Goal: Use online tool/utility: Utilize a website feature to perform a specific function

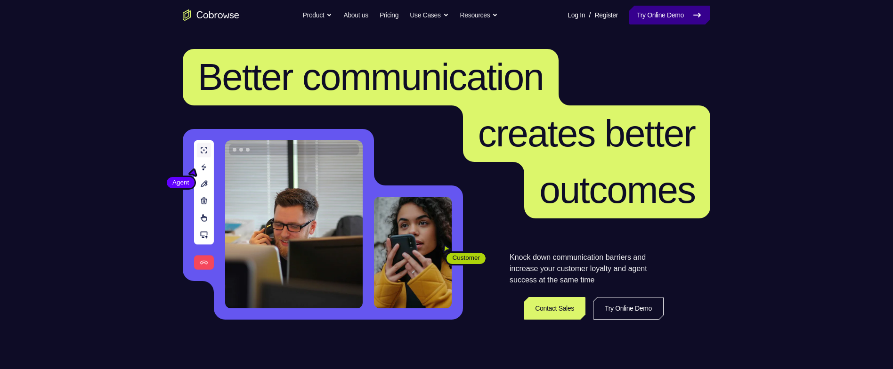
click at [658, 17] on link "Try Online Demo" at bounding box center [669, 15] width 81 height 19
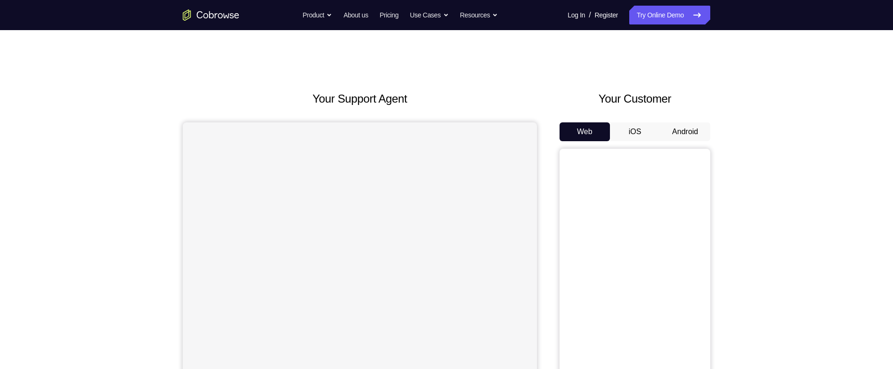
click at [696, 127] on button "Android" at bounding box center [685, 131] width 50 height 19
click at [159, 197] on div "Your Support Agent Your Customer Web iOS Android Next Steps We’d be happy to gi…" at bounding box center [446, 340] width 603 height 621
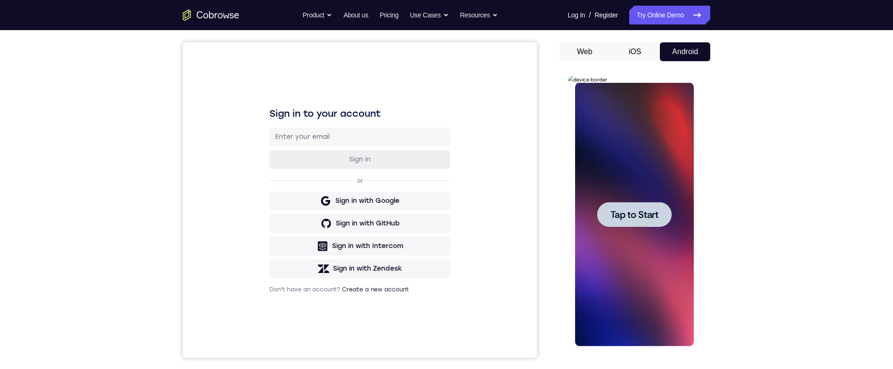
click at [621, 212] on span "Tap to Start" at bounding box center [634, 214] width 48 height 9
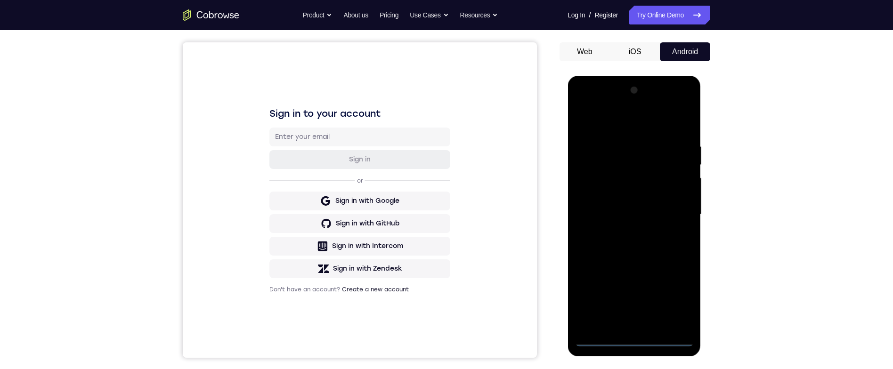
click at [637, 338] on div at bounding box center [633, 215] width 119 height 264
click at [674, 297] on div at bounding box center [633, 215] width 119 height 264
click at [676, 299] on div at bounding box center [633, 215] width 119 height 264
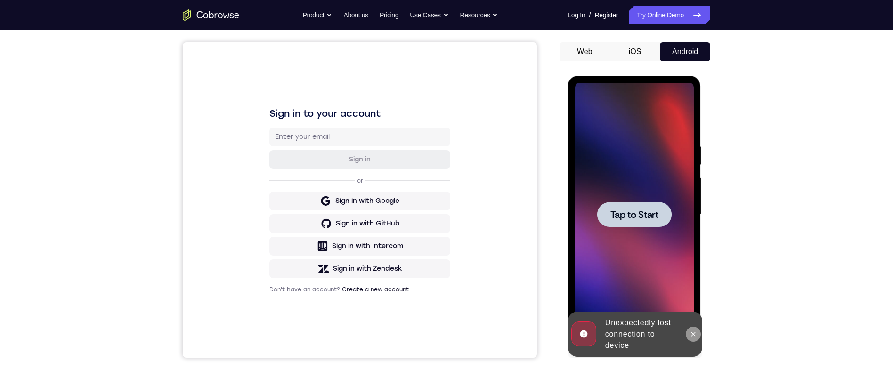
click at [695, 336] on icon at bounding box center [693, 334] width 8 height 8
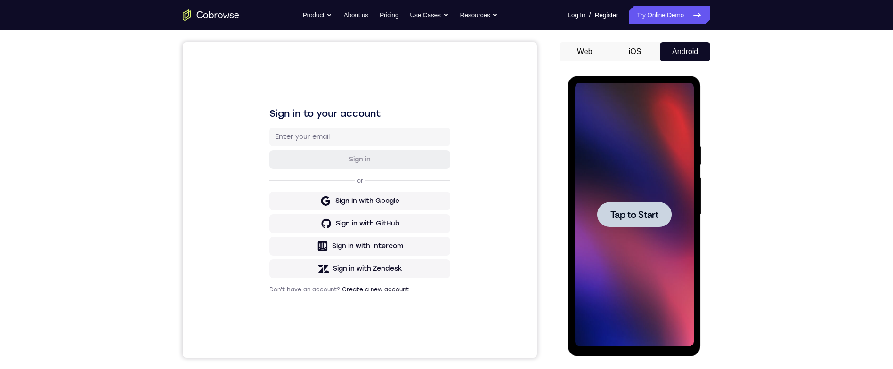
click at [620, 210] on span "Tap to Start" at bounding box center [634, 214] width 48 height 9
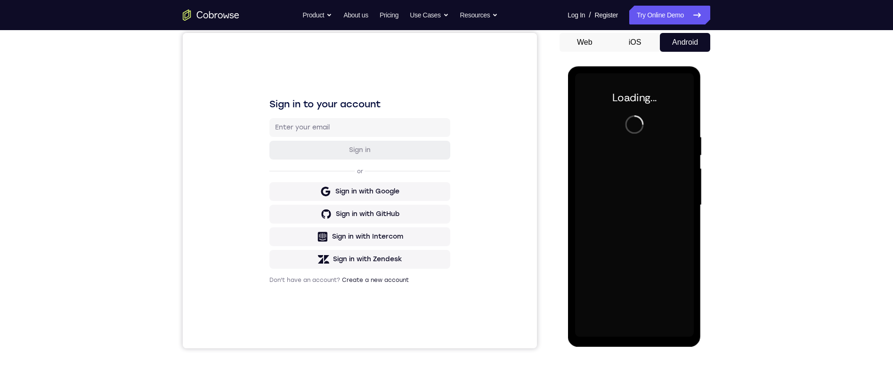
scroll to position [94, 0]
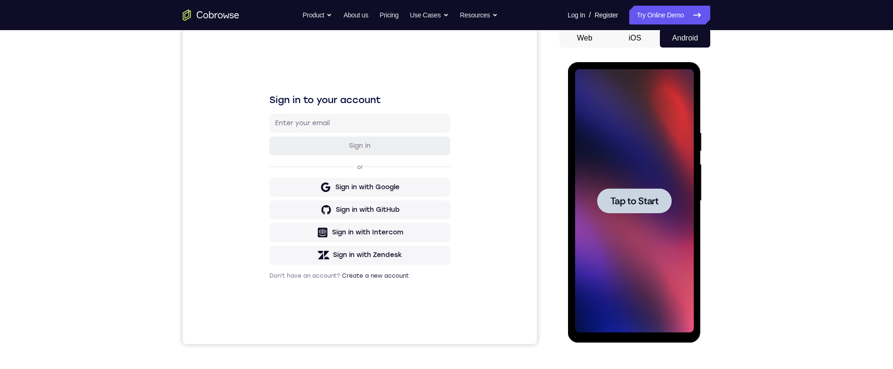
click at [643, 200] on span "Tap to Start" at bounding box center [634, 200] width 48 height 9
click at [646, 208] on div at bounding box center [633, 200] width 74 height 25
click at [650, 202] on span "Tap to Start" at bounding box center [634, 200] width 48 height 9
click at [659, 200] on div at bounding box center [633, 200] width 74 height 25
click at [665, 204] on div at bounding box center [633, 200] width 74 height 25
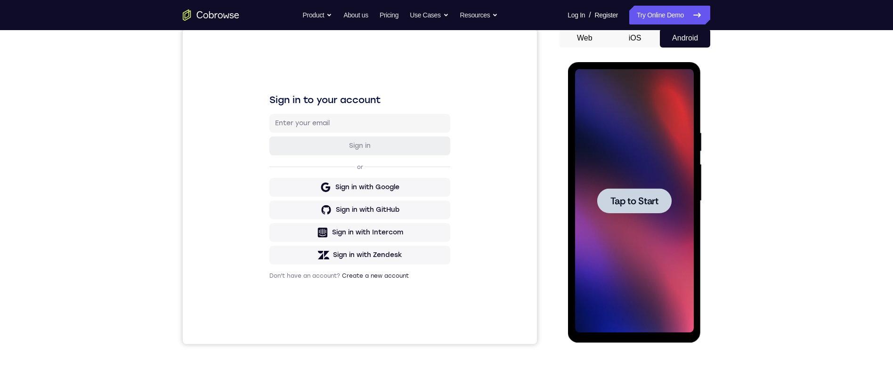
click at [659, 207] on div at bounding box center [633, 200] width 74 height 25
click at [670, 198] on div at bounding box center [633, 200] width 74 height 25
click at [659, 211] on div at bounding box center [633, 200] width 74 height 25
click at [660, 212] on div at bounding box center [633, 200] width 74 height 25
click at [492, 176] on div "Sign in to your account Sign in or Sign in with Google Sign in with GitHub Sign…" at bounding box center [360, 186] width 354 height 315
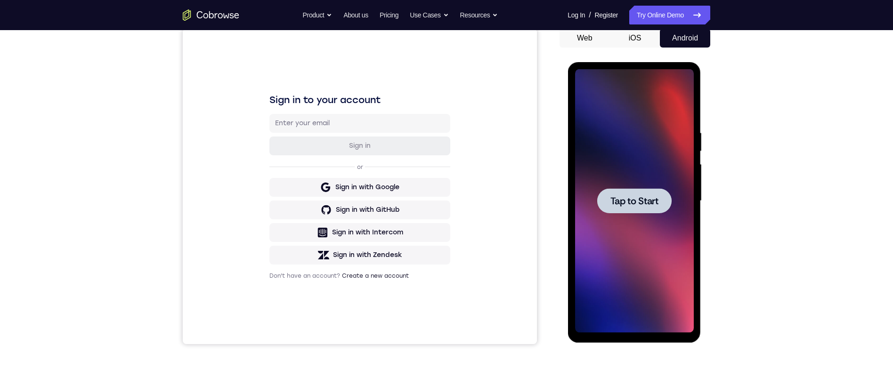
scroll to position [44, 0]
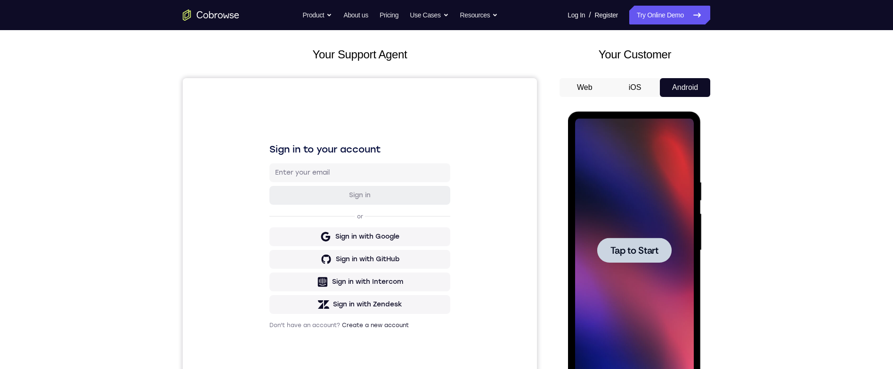
click at [660, 259] on div at bounding box center [633, 250] width 74 height 25
click at [653, 260] on div at bounding box center [633, 250] width 74 height 25
click at [661, 247] on div at bounding box center [633, 250] width 74 height 25
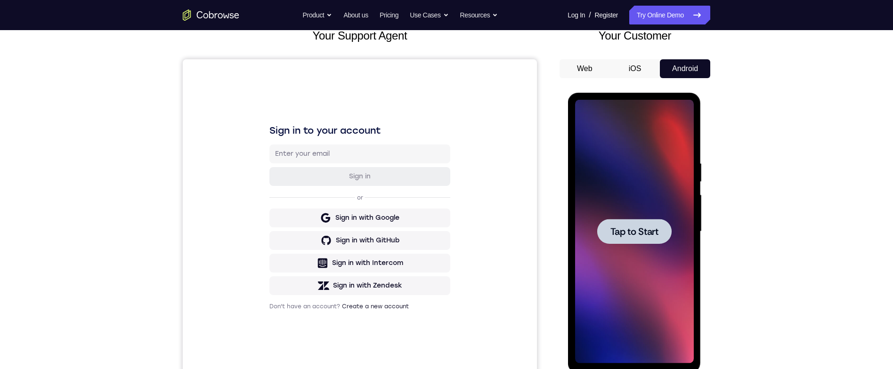
scroll to position [105, 0]
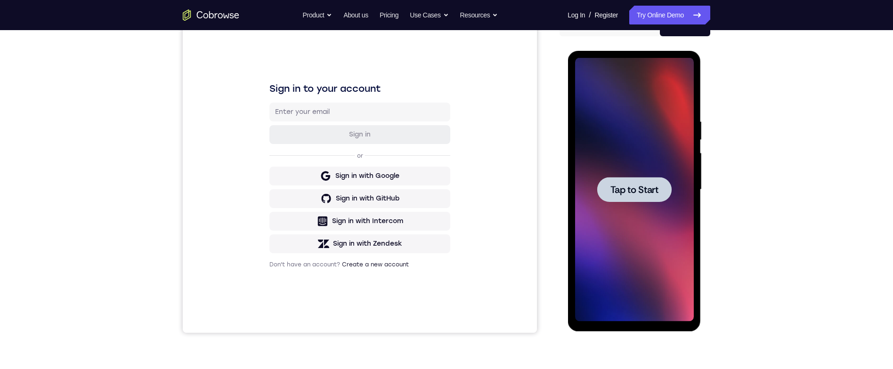
click at [663, 193] on div at bounding box center [633, 189] width 74 height 25
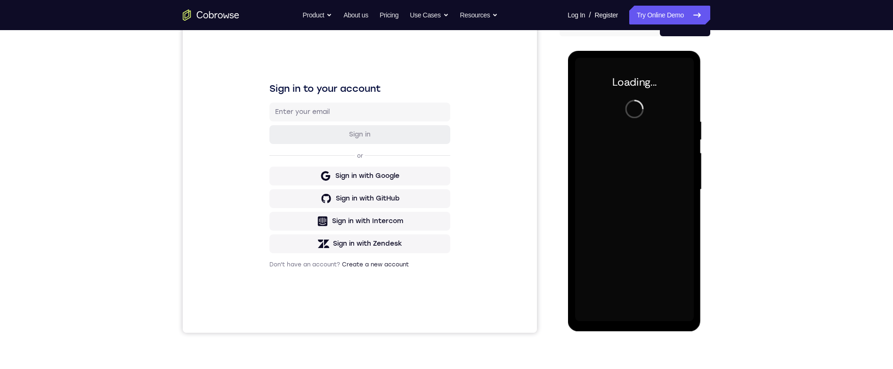
click at [663, 198] on div at bounding box center [633, 190] width 119 height 264
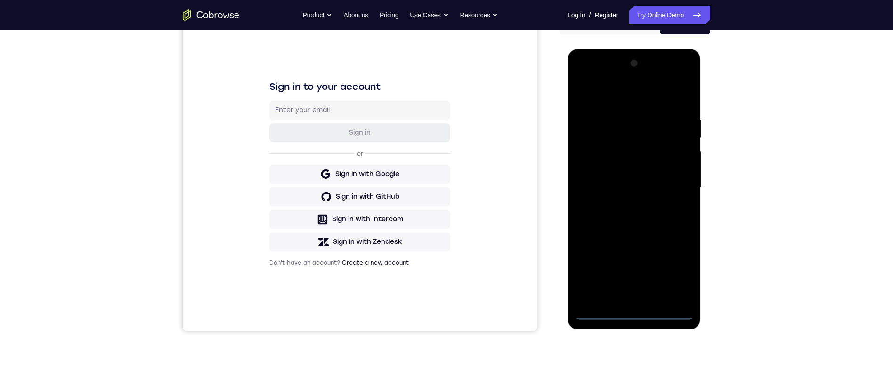
click at [633, 314] on div at bounding box center [633, 188] width 119 height 264
click at [681, 268] on div at bounding box center [633, 188] width 119 height 264
click at [648, 96] on div at bounding box center [633, 188] width 119 height 264
click at [678, 184] on div at bounding box center [633, 188] width 119 height 264
click at [631, 209] on div at bounding box center [633, 188] width 119 height 264
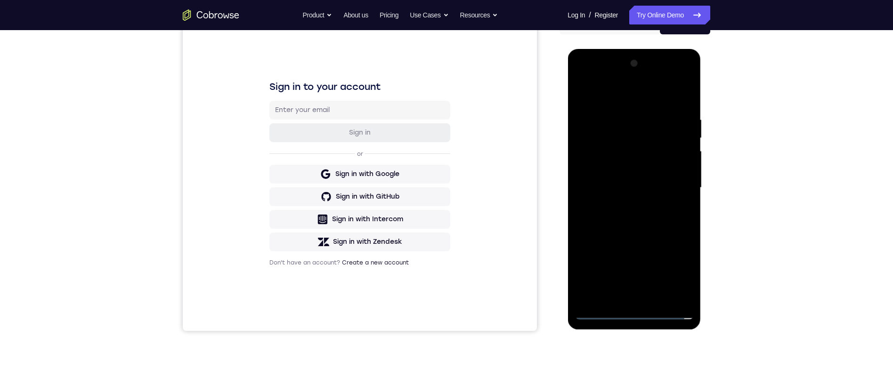
click at [660, 178] on div at bounding box center [633, 188] width 119 height 264
click at [646, 179] on div at bounding box center [633, 188] width 119 height 264
click at [650, 179] on div at bounding box center [633, 188] width 119 height 264
click at [653, 182] on div at bounding box center [633, 188] width 119 height 264
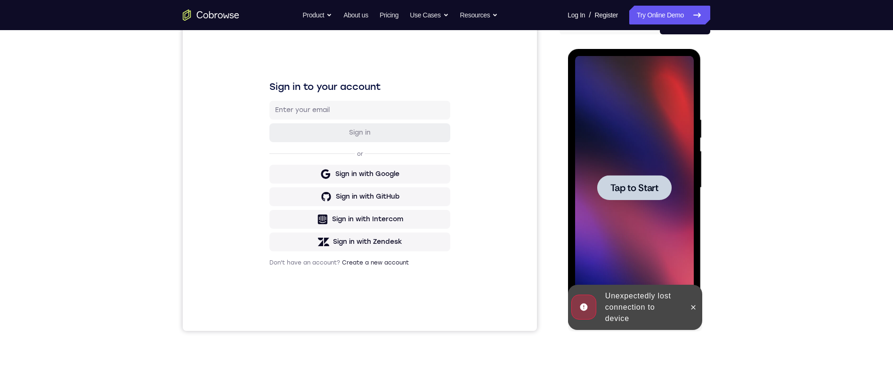
scroll to position [135, 0]
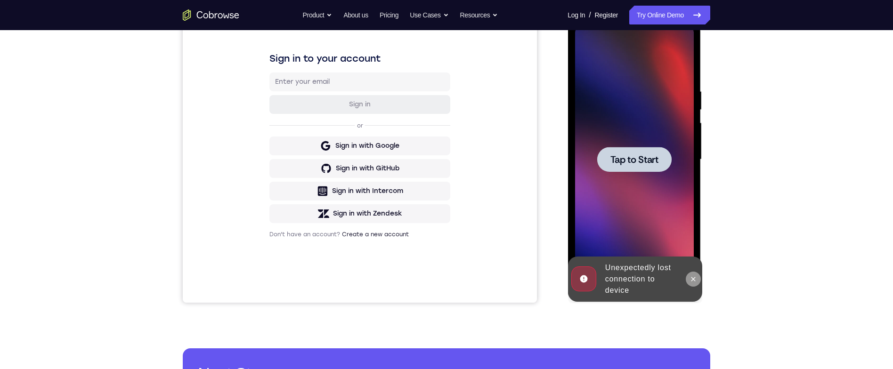
click at [691, 277] on icon at bounding box center [693, 279] width 4 height 4
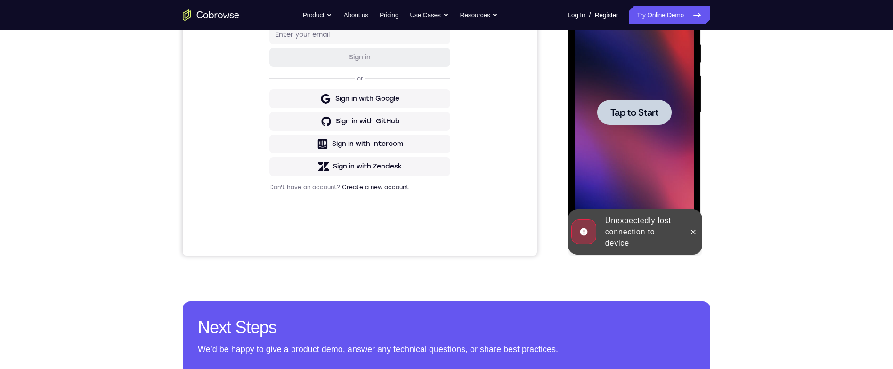
click at [480, 156] on div "Sign in to your account Sign in or Sign in with Google Sign in with GitHub Sign…" at bounding box center [360, 97] width 354 height 315
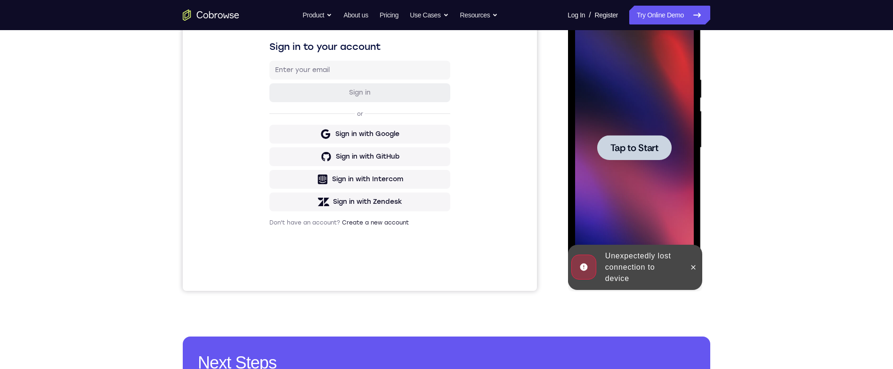
scroll to position [110, 0]
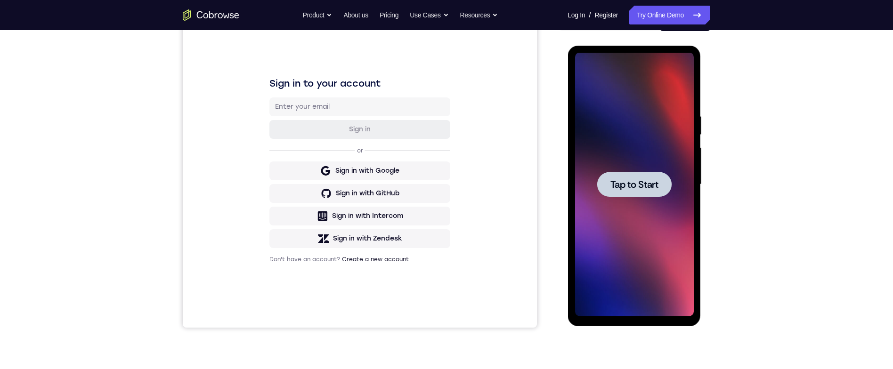
click at [626, 180] on span "Tap to Start" at bounding box center [634, 184] width 48 height 9
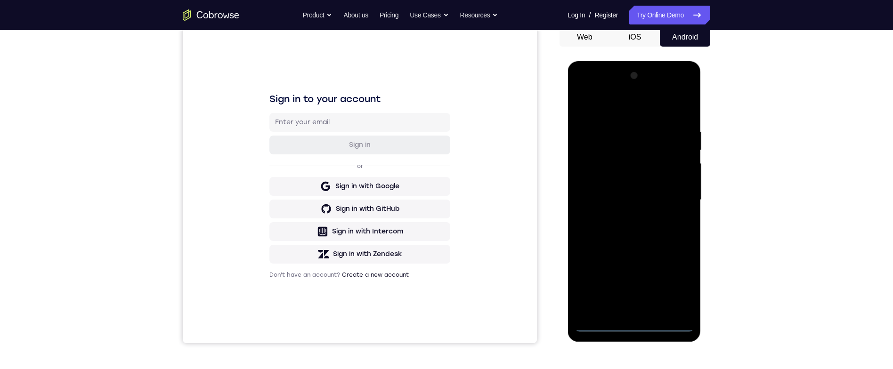
scroll to position [95, 0]
click at [637, 327] on div at bounding box center [633, 200] width 119 height 264
click at [677, 282] on div at bounding box center [633, 200] width 119 height 264
click at [643, 107] on div at bounding box center [633, 200] width 119 height 264
click at [677, 201] on div at bounding box center [633, 200] width 119 height 264
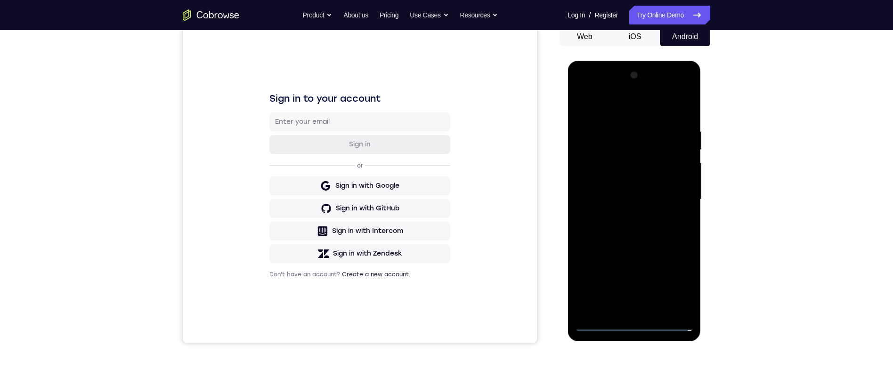
click at [626, 214] on div at bounding box center [633, 200] width 119 height 264
click at [673, 190] on div at bounding box center [633, 200] width 119 height 264
click at [678, 196] on div at bounding box center [633, 200] width 119 height 264
click at [674, 232] on div at bounding box center [633, 200] width 119 height 264
click at [677, 223] on div at bounding box center [633, 200] width 119 height 264
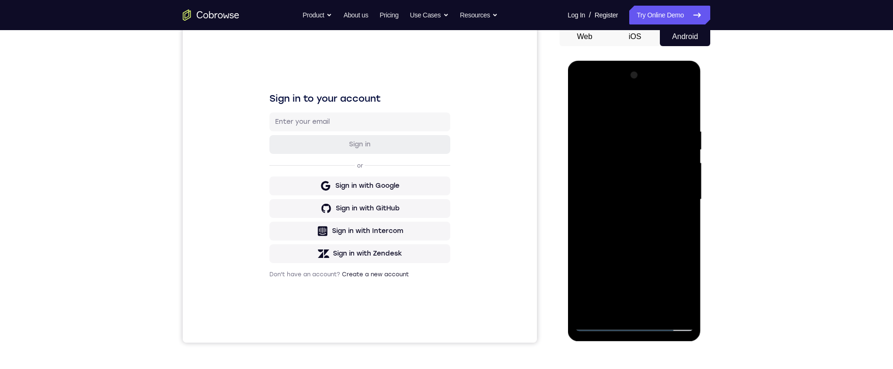
click at [685, 117] on div at bounding box center [633, 200] width 119 height 264
click at [659, 311] on div at bounding box center [633, 200] width 119 height 264
click at [668, 243] on div at bounding box center [633, 200] width 119 height 264
click at [682, 189] on div at bounding box center [633, 200] width 119 height 264
click at [658, 225] on div at bounding box center [633, 200] width 119 height 264
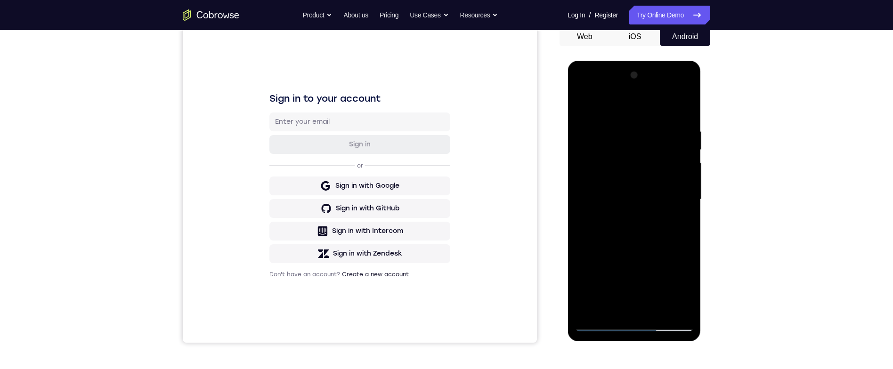
click at [656, 225] on div at bounding box center [633, 200] width 119 height 264
click at [683, 220] on div at bounding box center [633, 200] width 119 height 264
click at [692, 287] on div at bounding box center [633, 200] width 119 height 264
click at [690, 287] on div at bounding box center [633, 200] width 119 height 264
click at [690, 290] on div at bounding box center [633, 200] width 119 height 264
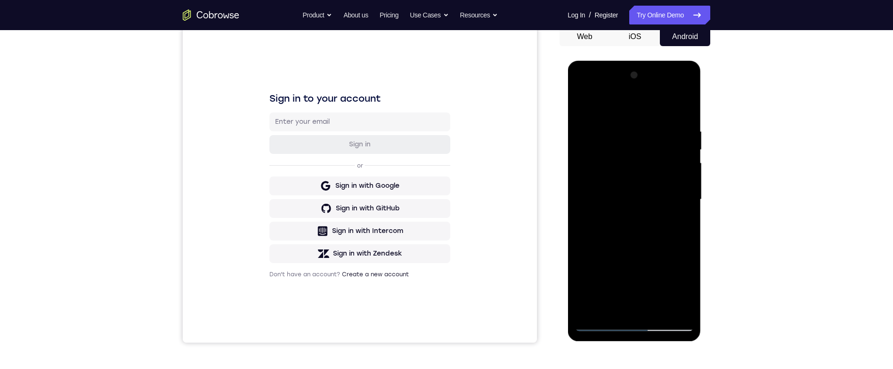
click at [687, 290] on div at bounding box center [633, 200] width 119 height 264
click at [680, 224] on div at bounding box center [633, 200] width 119 height 264
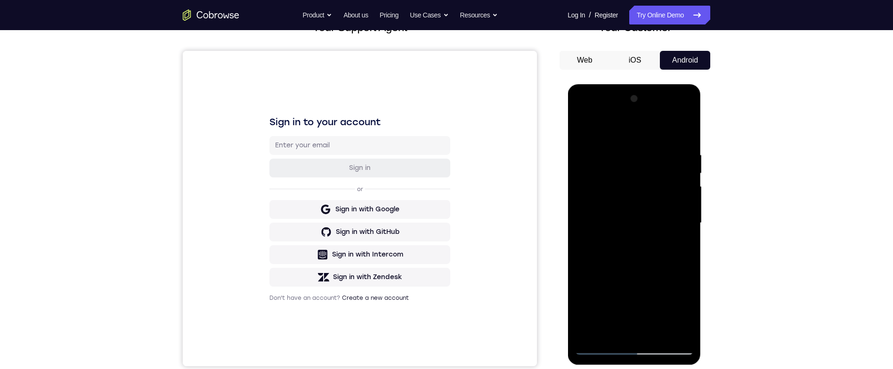
click at [584, 129] on div at bounding box center [633, 223] width 119 height 264
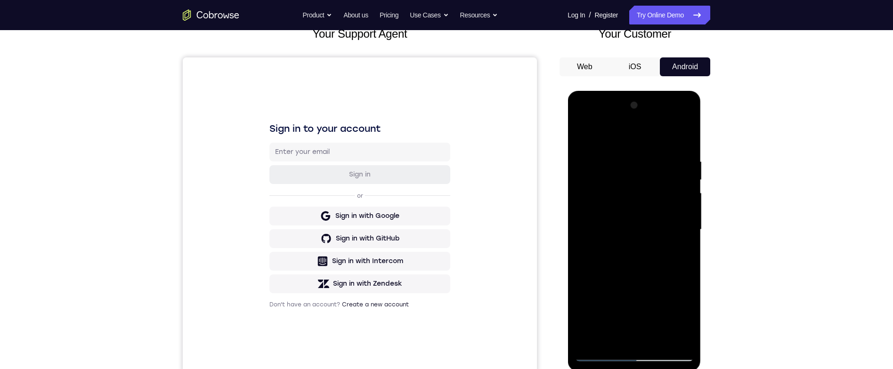
click at [667, 237] on div at bounding box center [633, 230] width 119 height 264
click at [586, 134] on div at bounding box center [633, 230] width 119 height 264
click at [658, 258] on div at bounding box center [633, 230] width 119 height 264
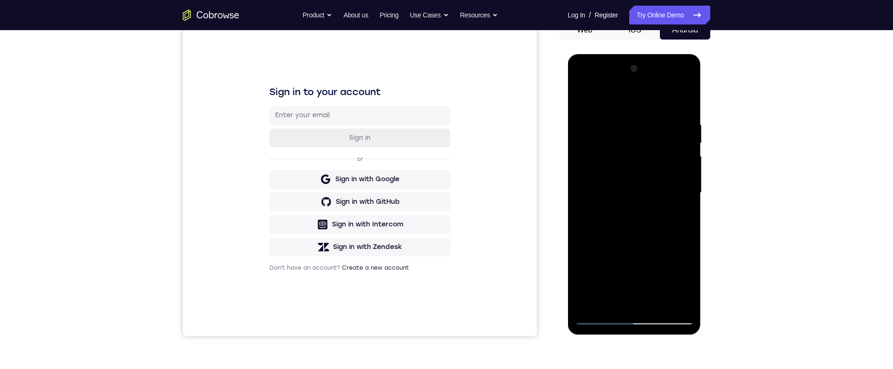
scroll to position [104, 0]
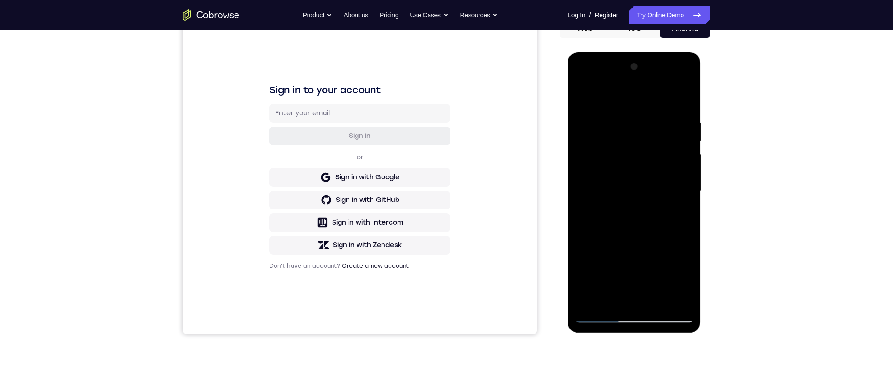
click at [682, 216] on div at bounding box center [633, 191] width 119 height 264
click at [679, 275] on div at bounding box center [633, 191] width 119 height 264
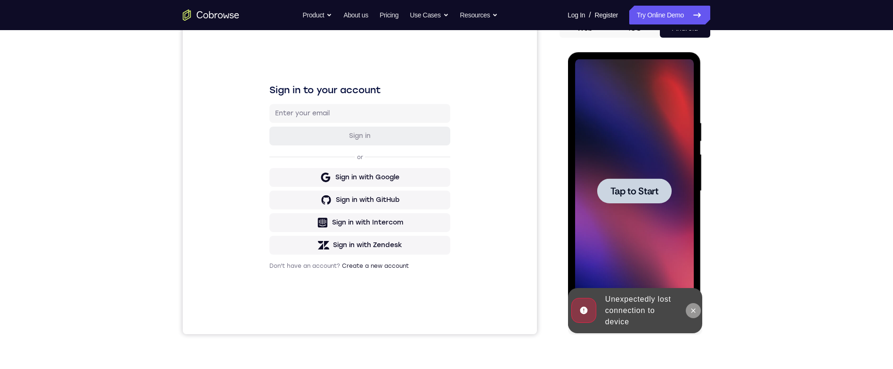
click at [686, 310] on button at bounding box center [692, 310] width 15 height 15
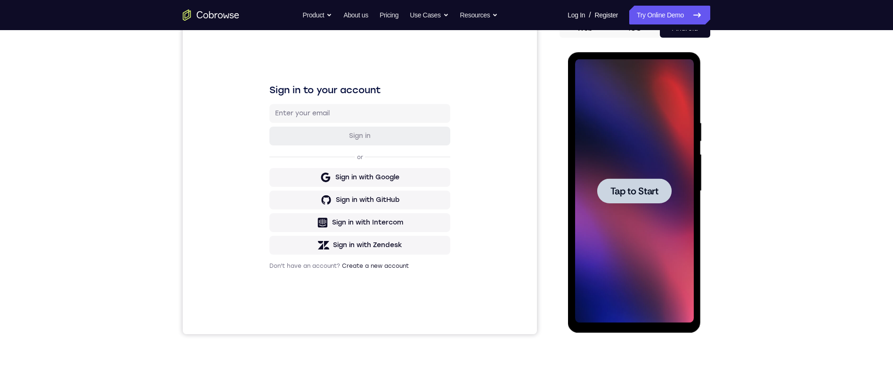
click at [660, 196] on div at bounding box center [633, 190] width 74 height 25
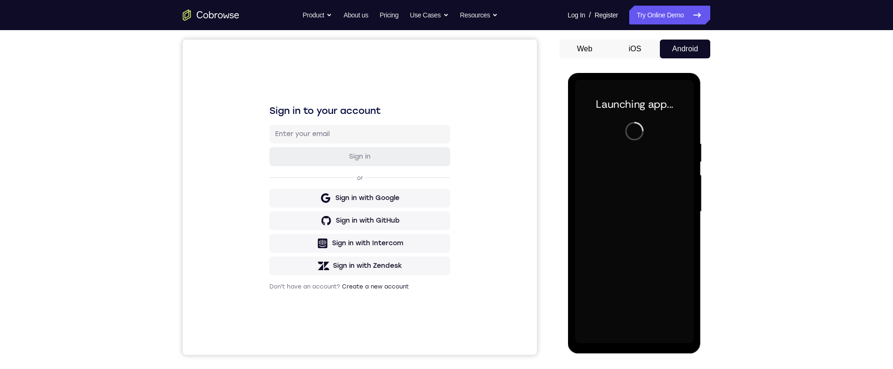
scroll to position [83, 0]
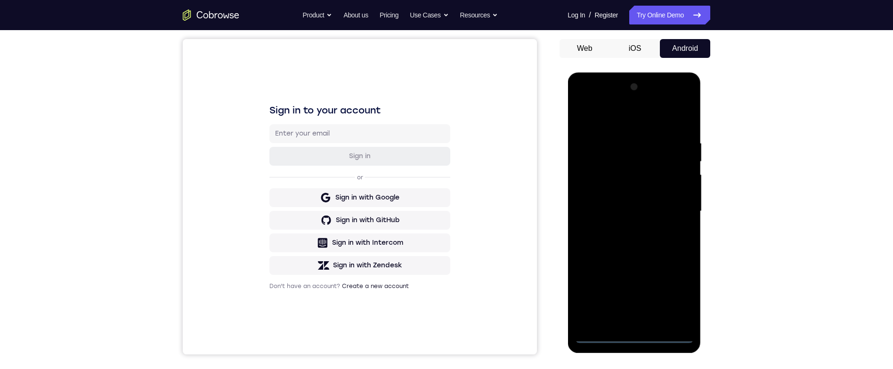
click at [633, 339] on div at bounding box center [633, 212] width 119 height 264
click at [673, 294] on div at bounding box center [633, 212] width 119 height 264
click at [674, 297] on div at bounding box center [633, 212] width 119 height 264
click at [650, 121] on div at bounding box center [633, 212] width 119 height 264
click at [677, 206] on div at bounding box center [633, 212] width 119 height 264
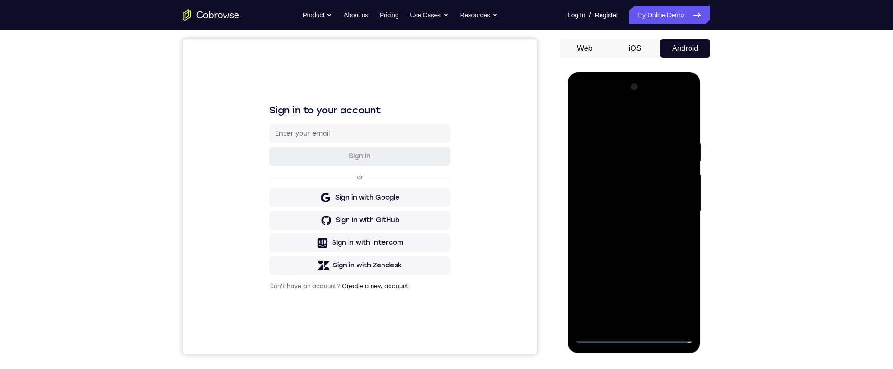
click at [624, 320] on div at bounding box center [633, 212] width 119 height 264
click at [673, 200] on div at bounding box center [633, 212] width 119 height 264
click at [654, 189] on div at bounding box center [633, 212] width 119 height 264
click at [656, 197] on div at bounding box center [633, 212] width 119 height 264
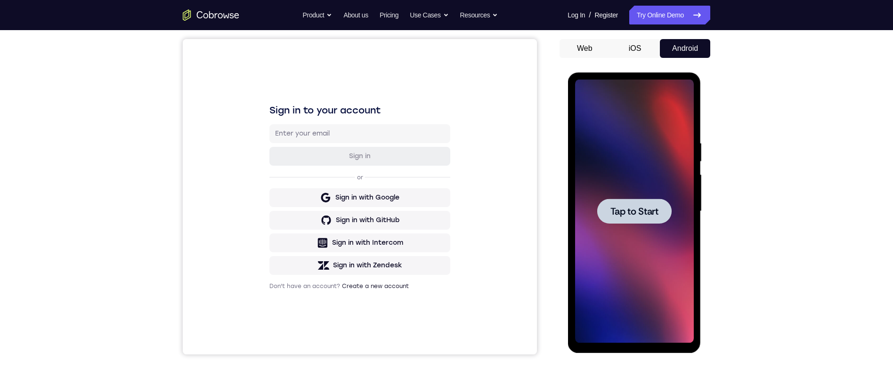
click at [656, 213] on span "Tap to Start" at bounding box center [634, 211] width 48 height 9
click at [632, 43] on button "iOS" at bounding box center [635, 48] width 50 height 19
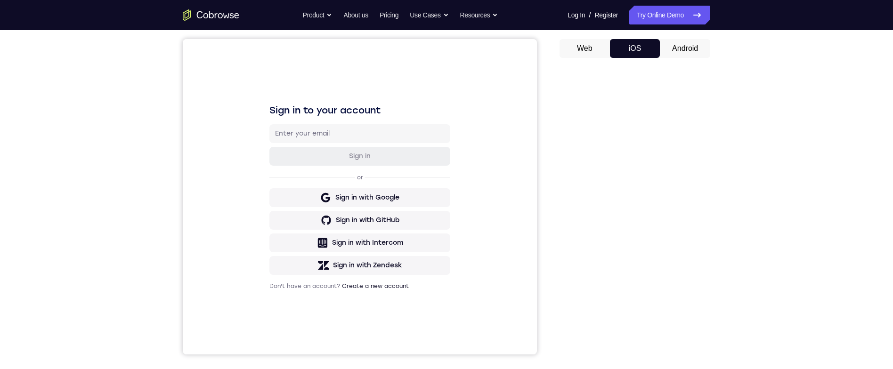
click at [682, 52] on button "Android" at bounding box center [685, 48] width 50 height 19
click at [0, 0] on div at bounding box center [0, 0] width 0 height 0
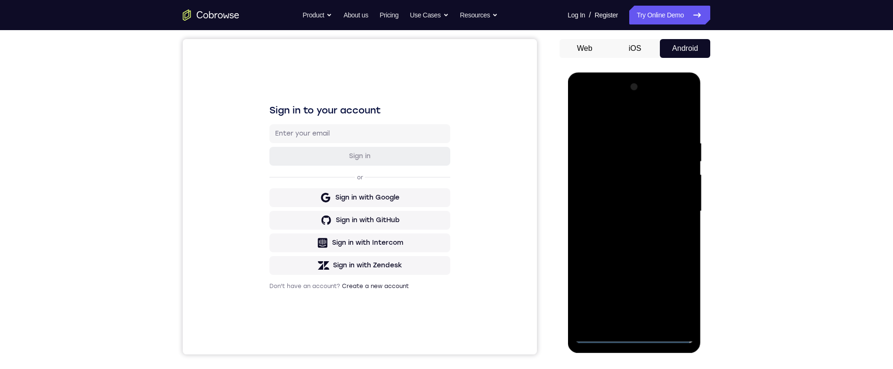
click at [641, 339] on div at bounding box center [633, 212] width 119 height 264
click at [634, 338] on div at bounding box center [633, 212] width 119 height 264
click at [677, 295] on div at bounding box center [633, 212] width 119 height 264
click at [630, 130] on div at bounding box center [633, 212] width 119 height 264
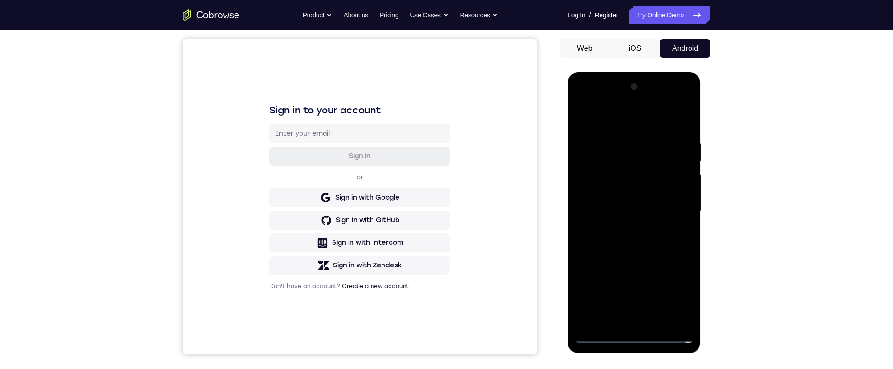
click at [635, 117] on div at bounding box center [633, 212] width 119 height 264
click at [640, 47] on button "iOS" at bounding box center [635, 48] width 50 height 19
click at [0, 0] on span "Start demo" at bounding box center [0, 0] width 0 height 0
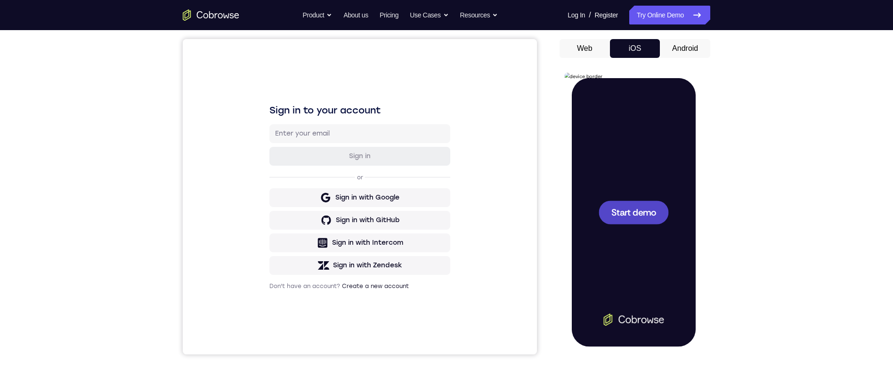
click at [682, 46] on button "Android" at bounding box center [685, 48] width 50 height 19
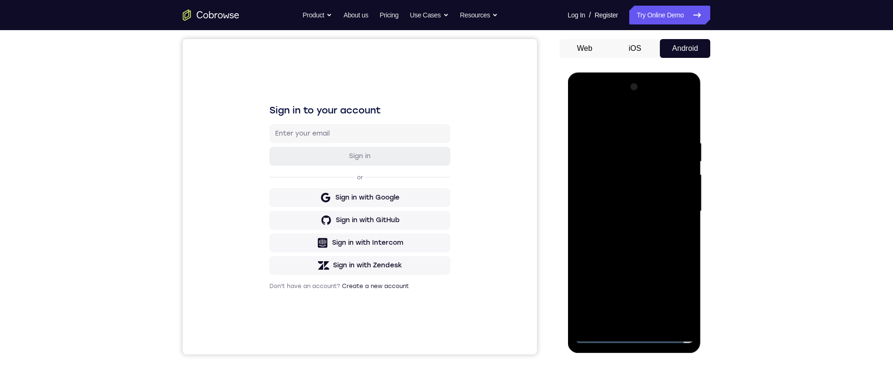
click at [675, 206] on div at bounding box center [633, 212] width 119 height 264
click at [621, 226] on div at bounding box center [633, 212] width 119 height 264
click at [623, 231] on div at bounding box center [633, 212] width 119 height 264
click at [631, 44] on button "iOS" at bounding box center [635, 48] width 50 height 19
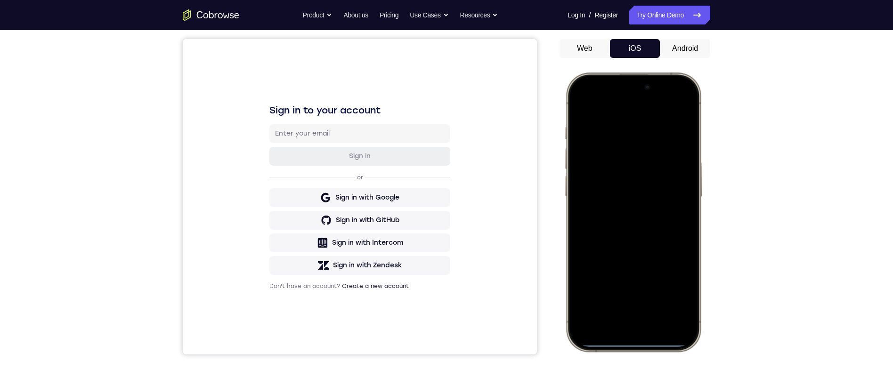
click at [685, 48] on button "Android" at bounding box center [685, 48] width 50 height 19
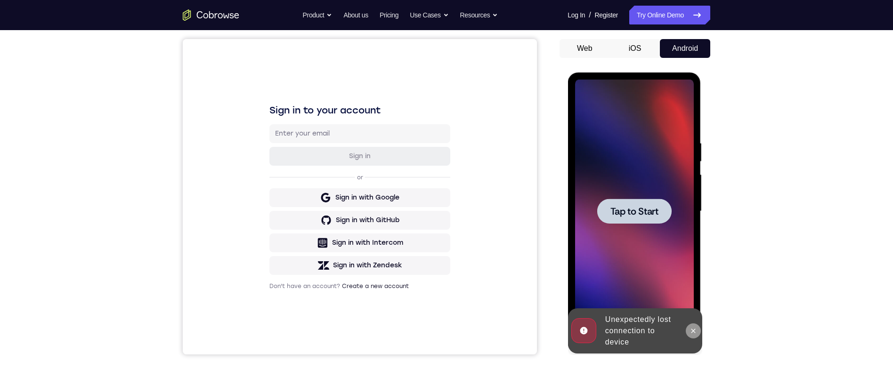
click at [693, 334] on icon at bounding box center [693, 331] width 8 height 8
click at [637, 52] on button "iOS" at bounding box center [635, 48] width 50 height 19
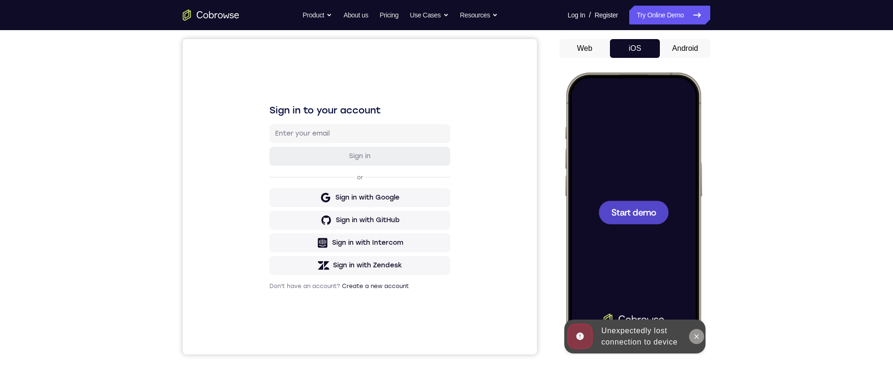
click at [691, 339] on button at bounding box center [696, 336] width 15 height 15
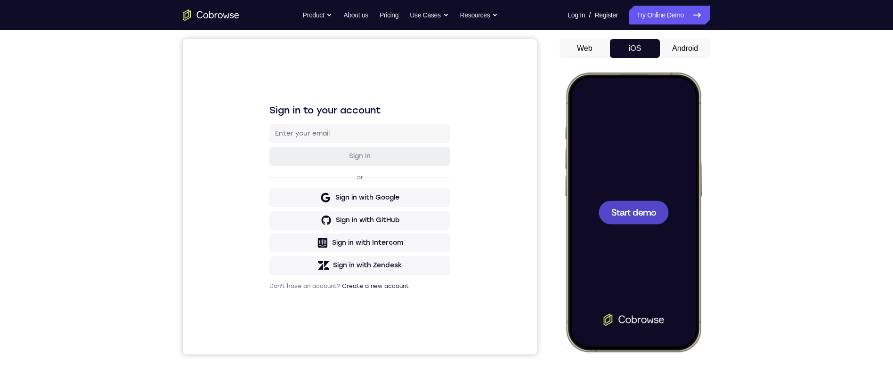
click at [648, 223] on div at bounding box center [633, 213] width 70 height 24
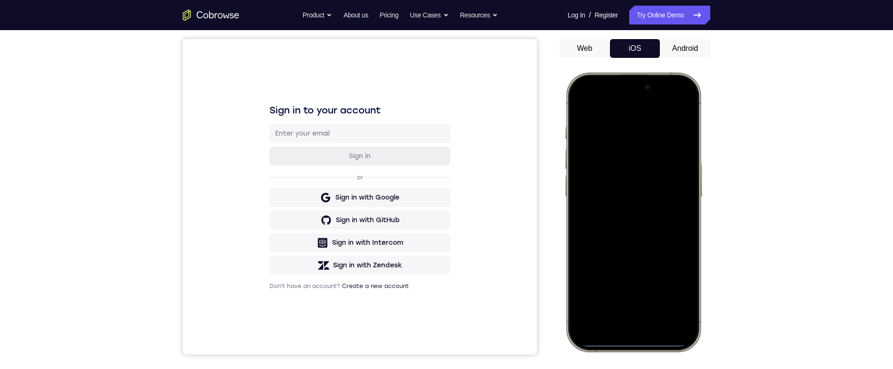
click at [676, 105] on div at bounding box center [633, 212] width 124 height 269
click at [622, 155] on div at bounding box center [633, 212] width 124 height 269
click at [647, 312] on div at bounding box center [633, 212] width 124 height 269
click at [656, 120] on div at bounding box center [633, 212] width 124 height 269
click at [619, 297] on div at bounding box center [633, 212] width 124 height 269
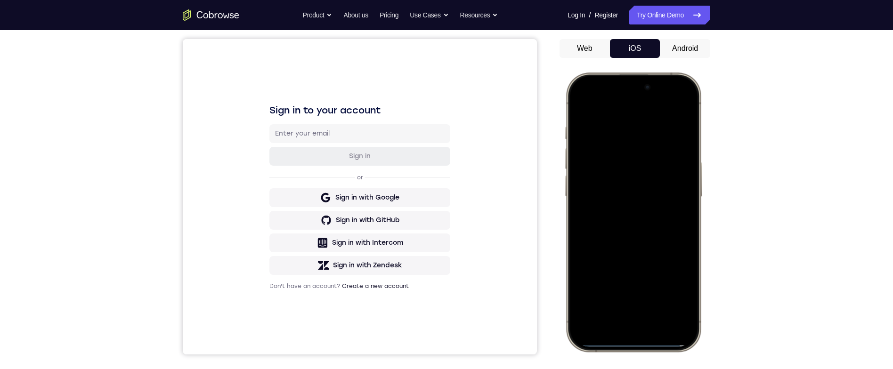
click at [663, 176] on div at bounding box center [633, 212] width 124 height 269
click at [650, 201] on div at bounding box center [633, 212] width 124 height 269
click at [683, 196] on div at bounding box center [633, 212] width 124 height 269
click at [681, 198] on div at bounding box center [633, 212] width 124 height 269
click at [674, 216] on div at bounding box center [633, 212] width 124 height 269
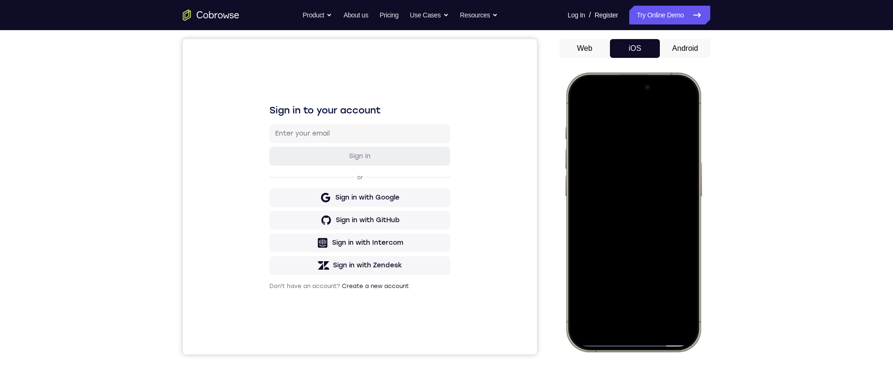
click at [584, 103] on div at bounding box center [633, 212] width 124 height 269
click at [687, 51] on button "Android" at bounding box center [685, 48] width 50 height 19
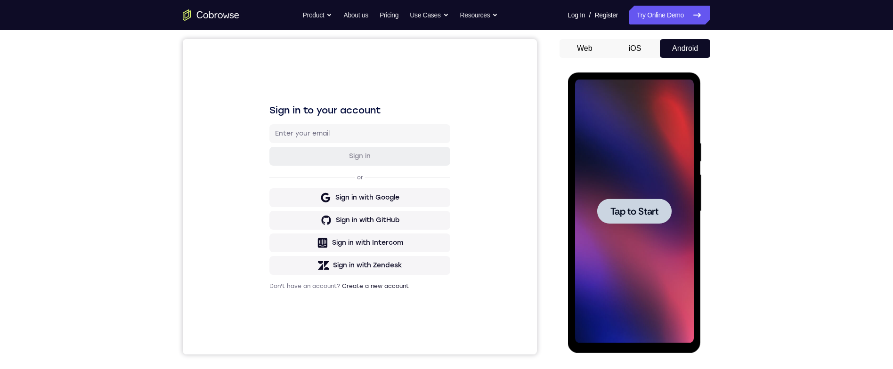
click at [657, 218] on div at bounding box center [633, 211] width 74 height 25
